Goal: Check status: Check status

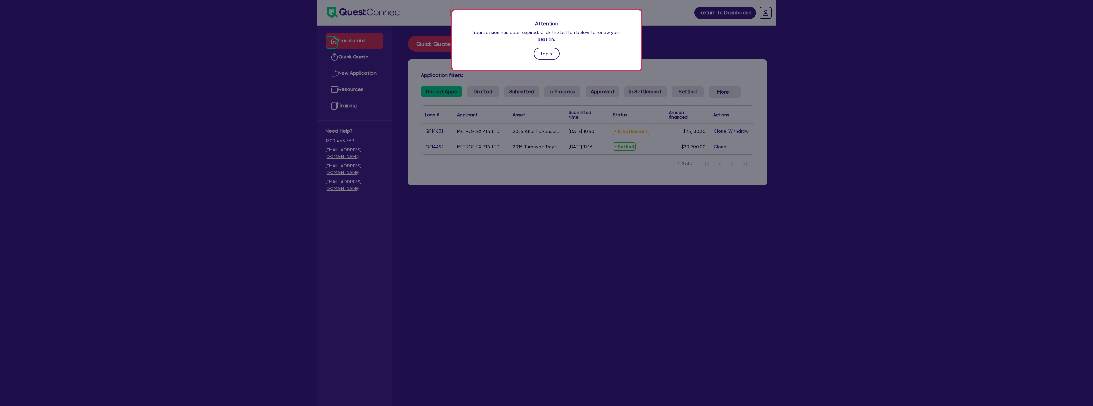
click at [547, 50] on link "Login" at bounding box center [546, 54] width 26 height 12
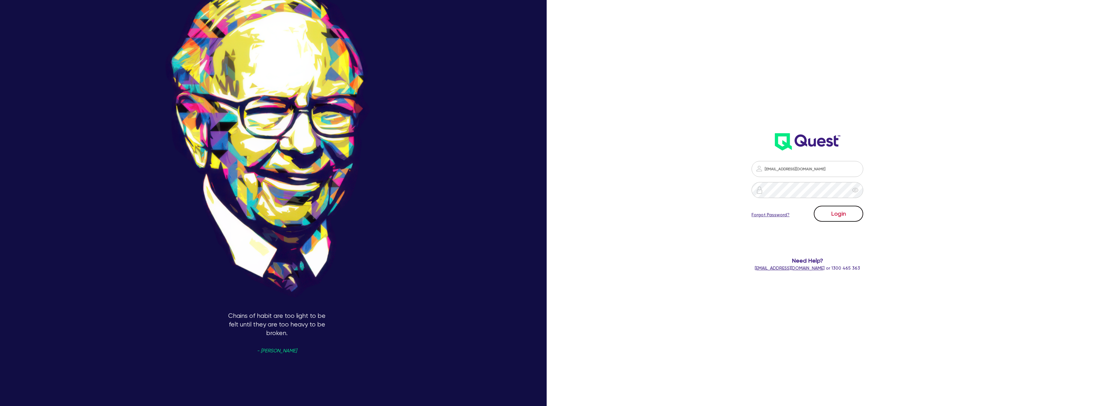
click at [845, 217] on button "Login" at bounding box center [838, 213] width 49 height 16
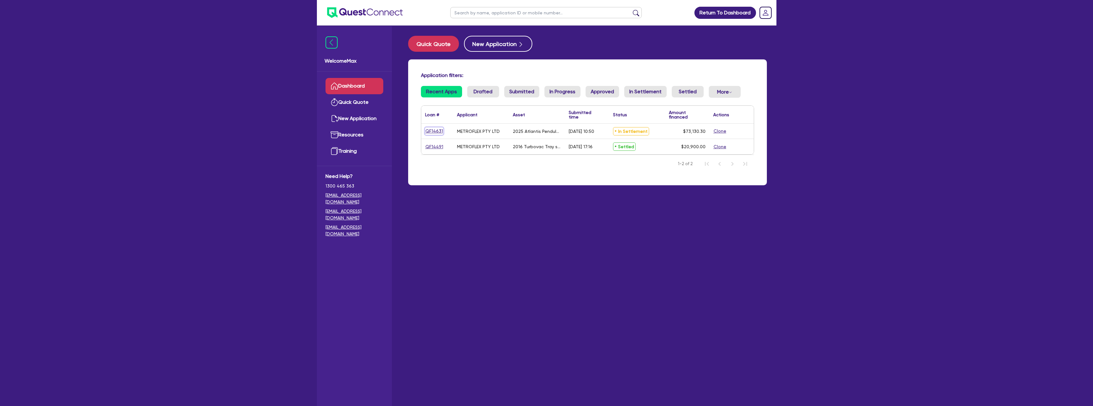
click at [434, 132] on link "QF14631" at bounding box center [434, 130] width 18 height 7
select select "TERTIARY_ASSETS"
select select "OTHER_TERTIARY"
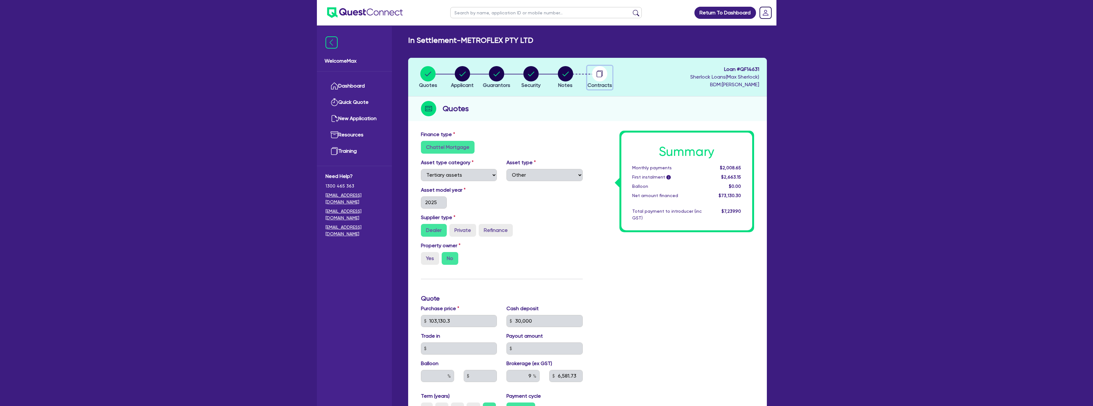
click at [595, 73] on circle "button" at bounding box center [599, 73] width 15 height 15
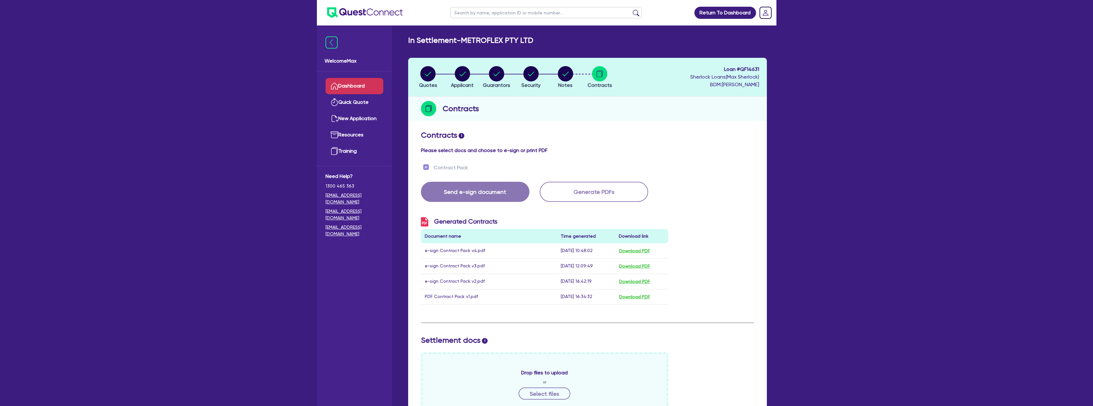
click at [368, 82] on link "Dashboard" at bounding box center [354, 86] width 58 height 16
